Goal: Task Accomplishment & Management: Manage account settings

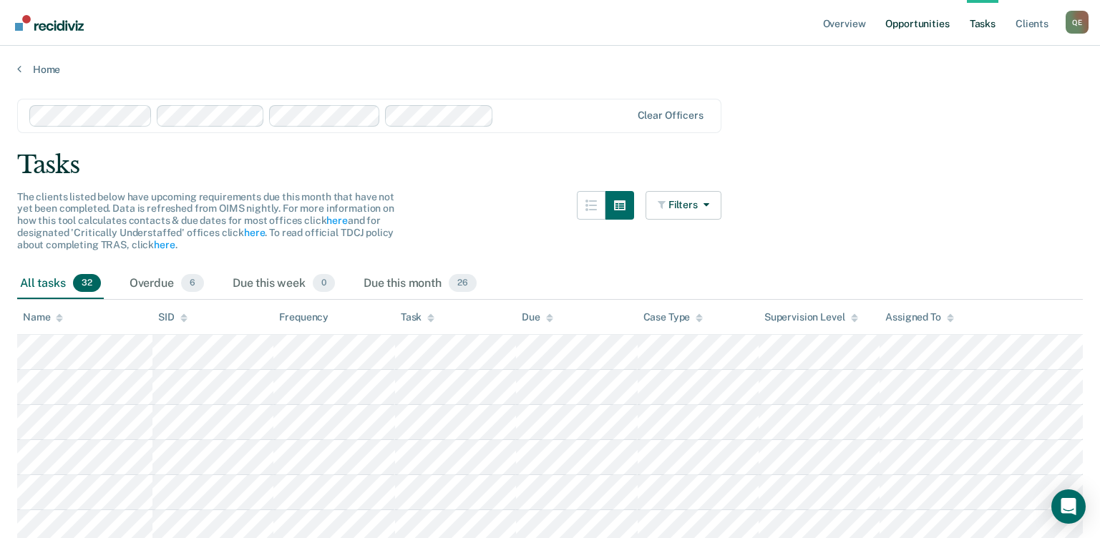
click at [946, 22] on link "Opportunities" at bounding box center [917, 23] width 69 height 46
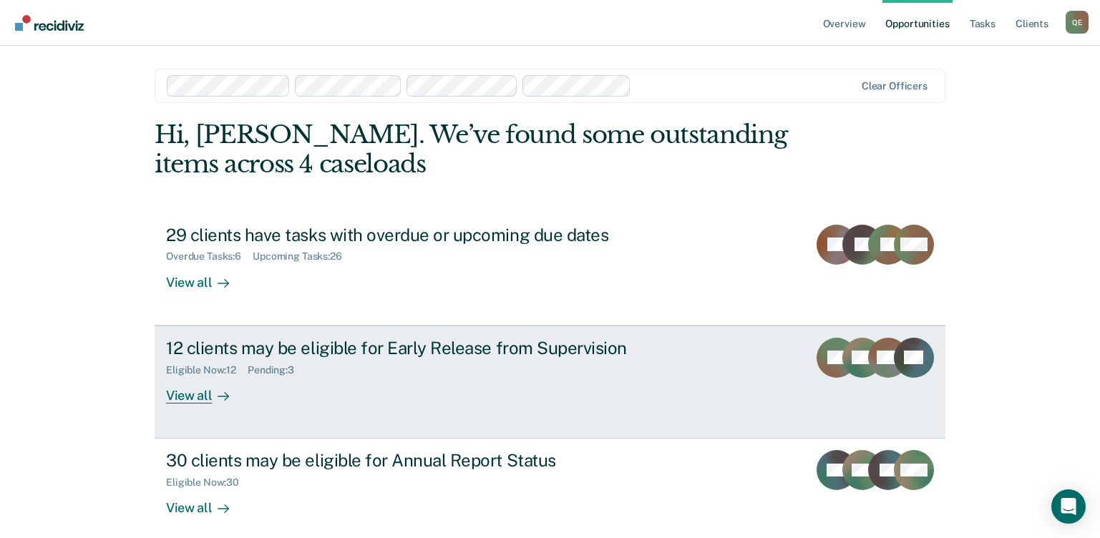
click at [175, 398] on div "View all" at bounding box center [206, 390] width 80 height 28
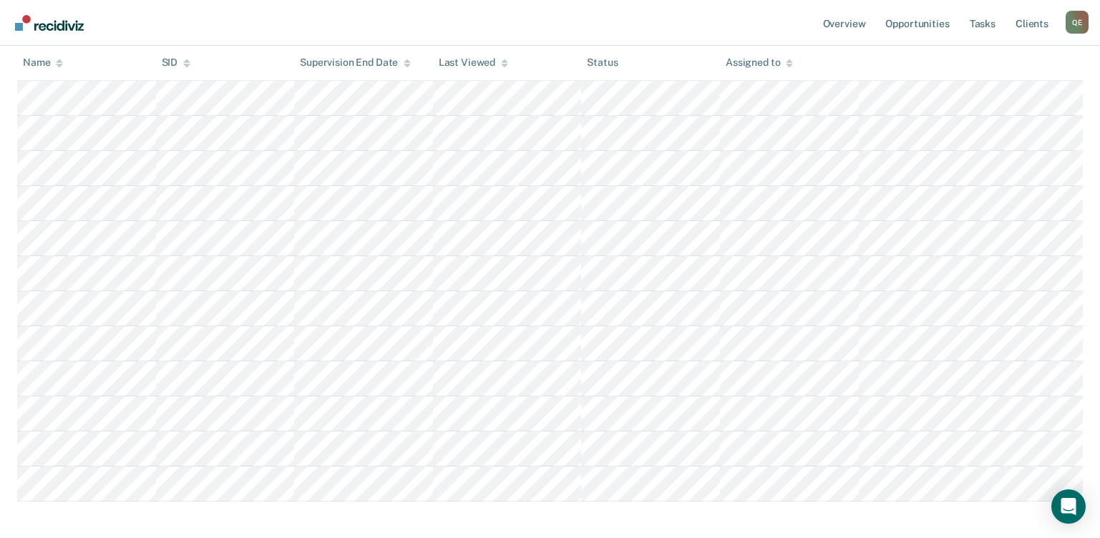
scroll to position [301, 0]
click at [1053, 485] on div "Early Release from Supervision Supervision clients may be eligible for Early Re…" at bounding box center [550, 160] width 1066 height 725
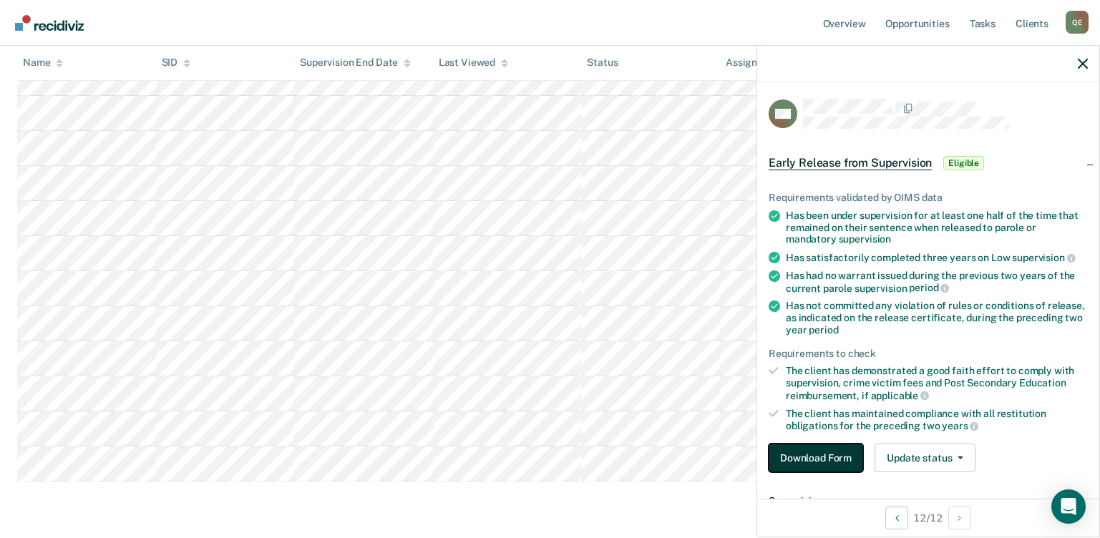
click at [838, 453] on button "Download Form" at bounding box center [816, 458] width 94 height 29
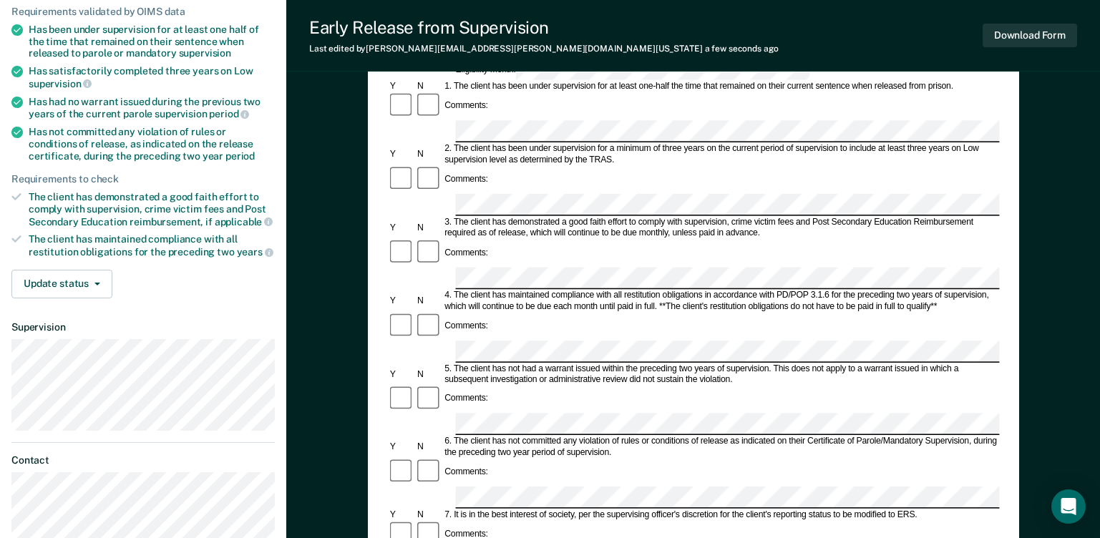
scroll to position [150, 0]
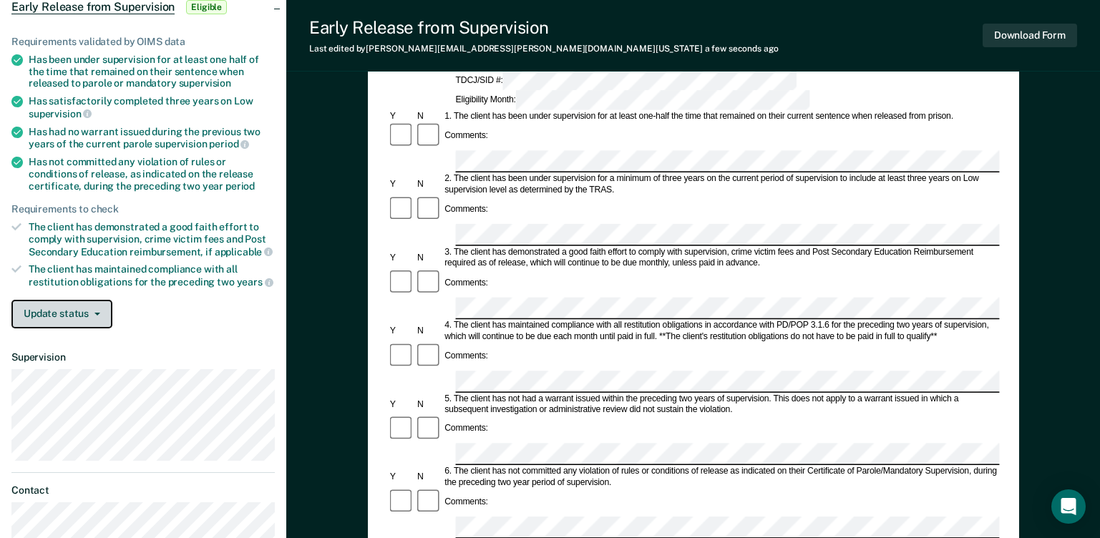
click at [31, 310] on button "Update status" at bounding box center [61, 314] width 101 height 29
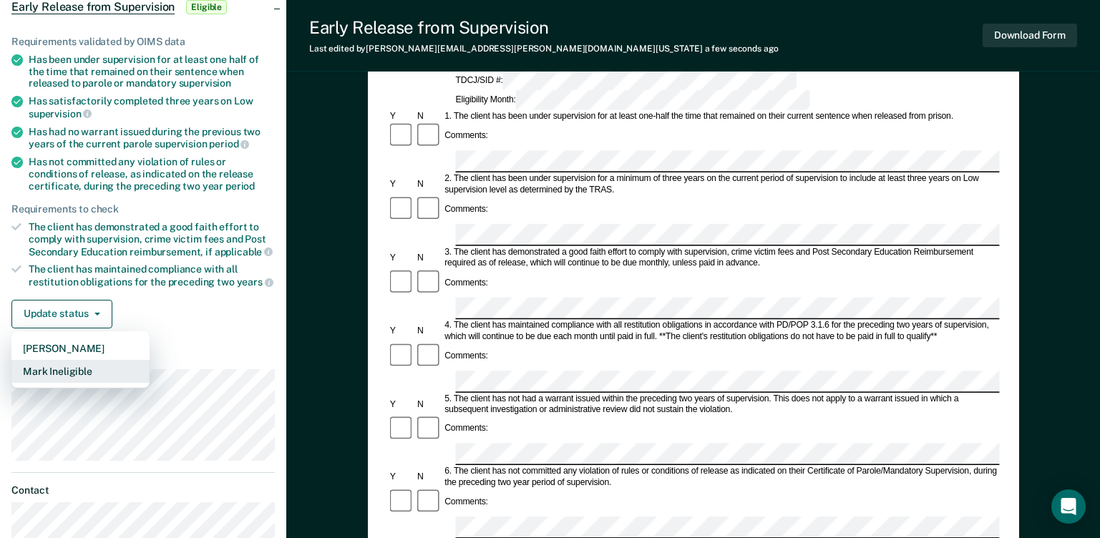
click at [65, 371] on button "Mark Ineligible" at bounding box center [80, 371] width 138 height 23
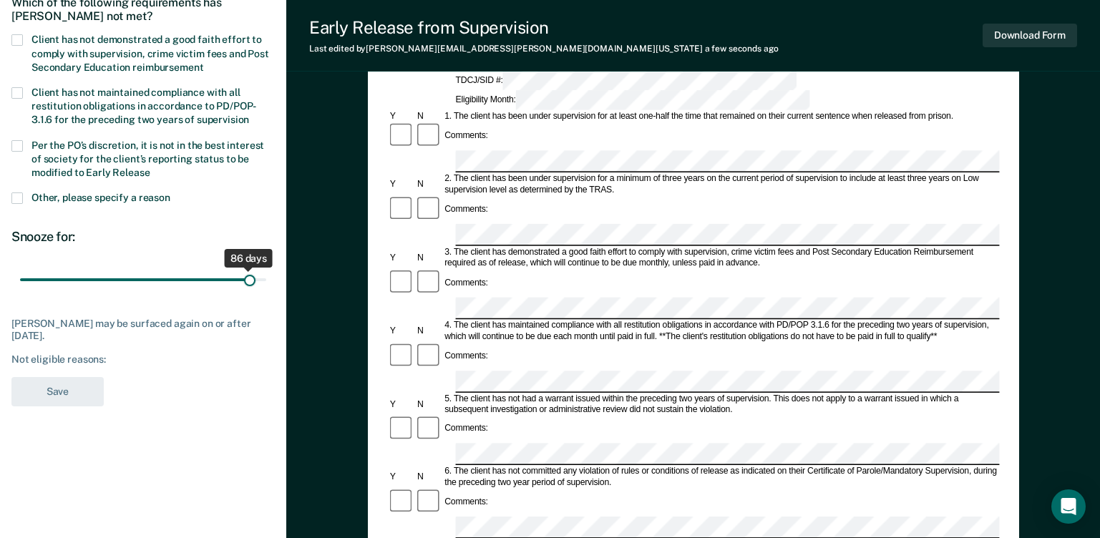
drag, startPoint x: 97, startPoint y: 274, endPoint x: 249, endPoint y: 305, distance: 154.9
click at [249, 293] on input "range" at bounding box center [143, 280] width 246 height 25
drag, startPoint x: 248, startPoint y: 276, endPoint x: 259, endPoint y: 276, distance: 10.7
click at [259, 276] on input "range" at bounding box center [143, 280] width 246 height 25
click at [264, 280] on input "range" at bounding box center [143, 280] width 246 height 25
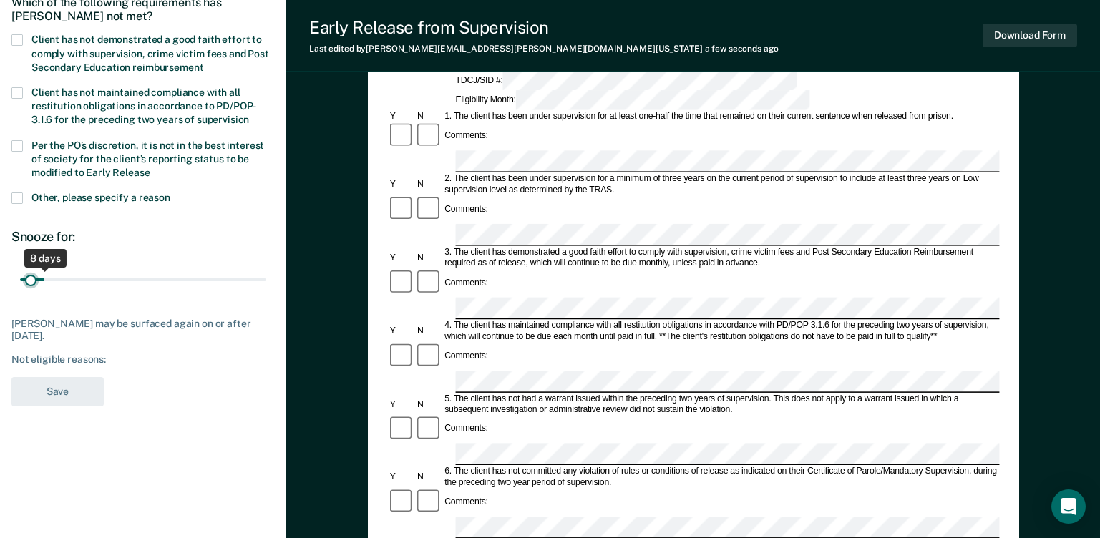
drag, startPoint x: 254, startPoint y: 276, endPoint x: 30, endPoint y: 255, distance: 225.0
type input "3"
click at [30, 268] on input "range" at bounding box center [143, 280] width 246 height 25
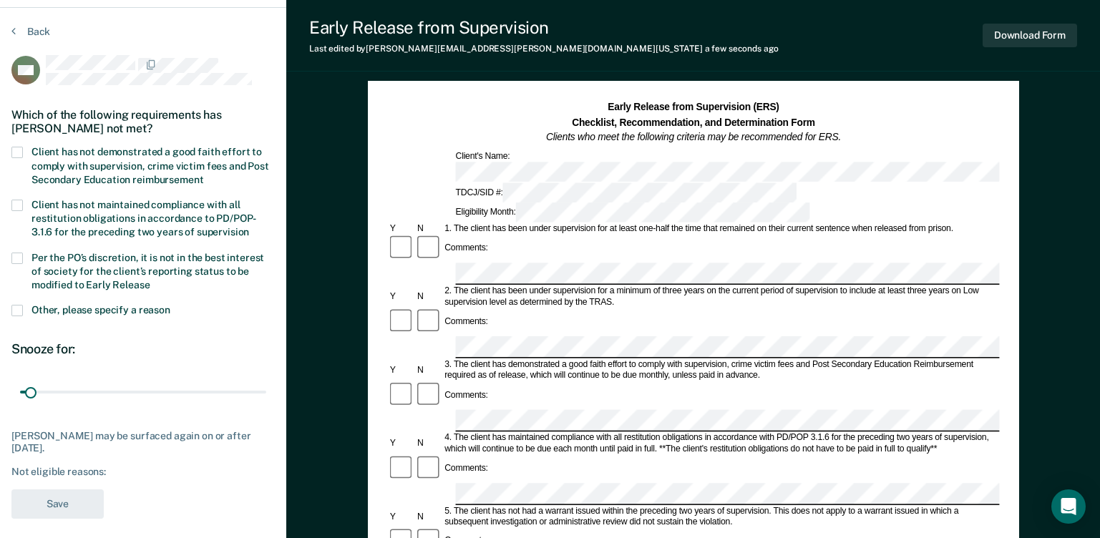
scroll to position [0, 0]
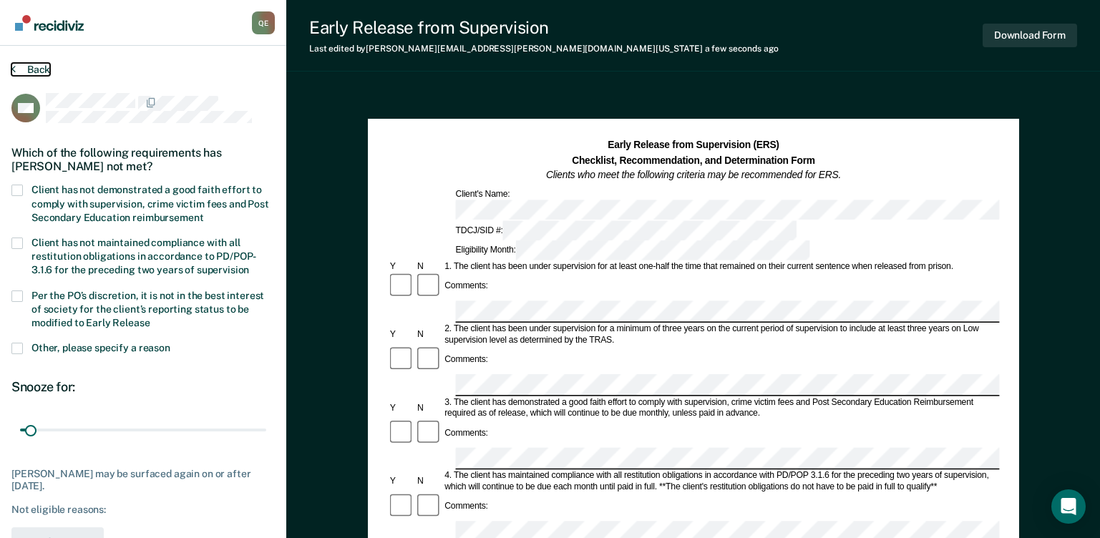
click at [39, 67] on button "Back" at bounding box center [30, 69] width 39 height 13
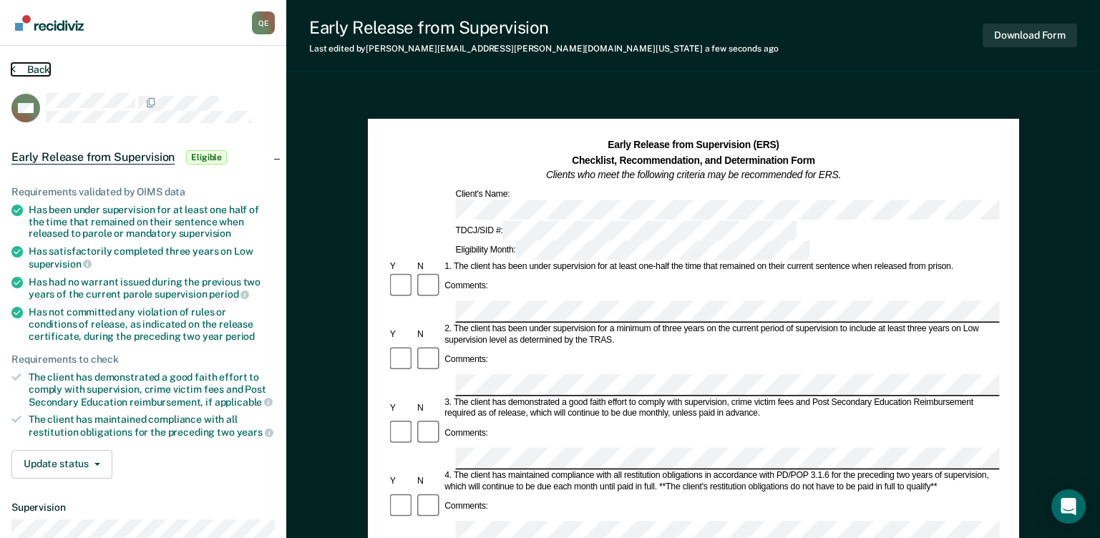
click at [40, 63] on button "Back" at bounding box center [30, 69] width 39 height 13
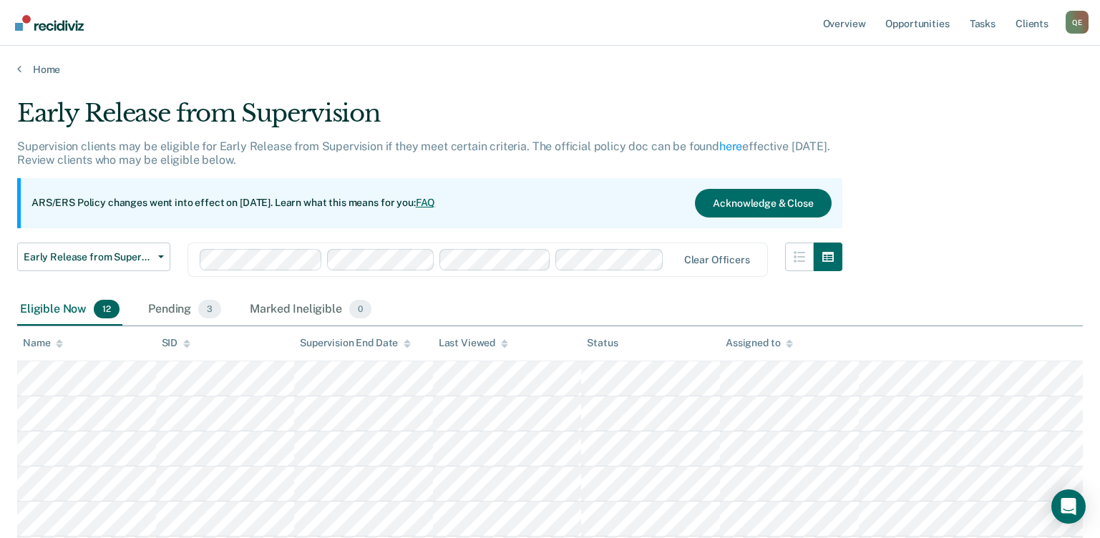
drag, startPoint x: 1063, startPoint y: 200, endPoint x: 1054, endPoint y: 165, distance: 35.4
click at [1055, 166] on div "Early Release from Supervision Supervision clients may be eligible for Early Re…" at bounding box center [550, 438] width 1066 height 679
click at [915, 169] on div "Early Release from Supervision Supervision clients may be eligible for Early Re…" at bounding box center [550, 438] width 1066 height 679
